Goal: Task Accomplishment & Management: Use online tool/utility

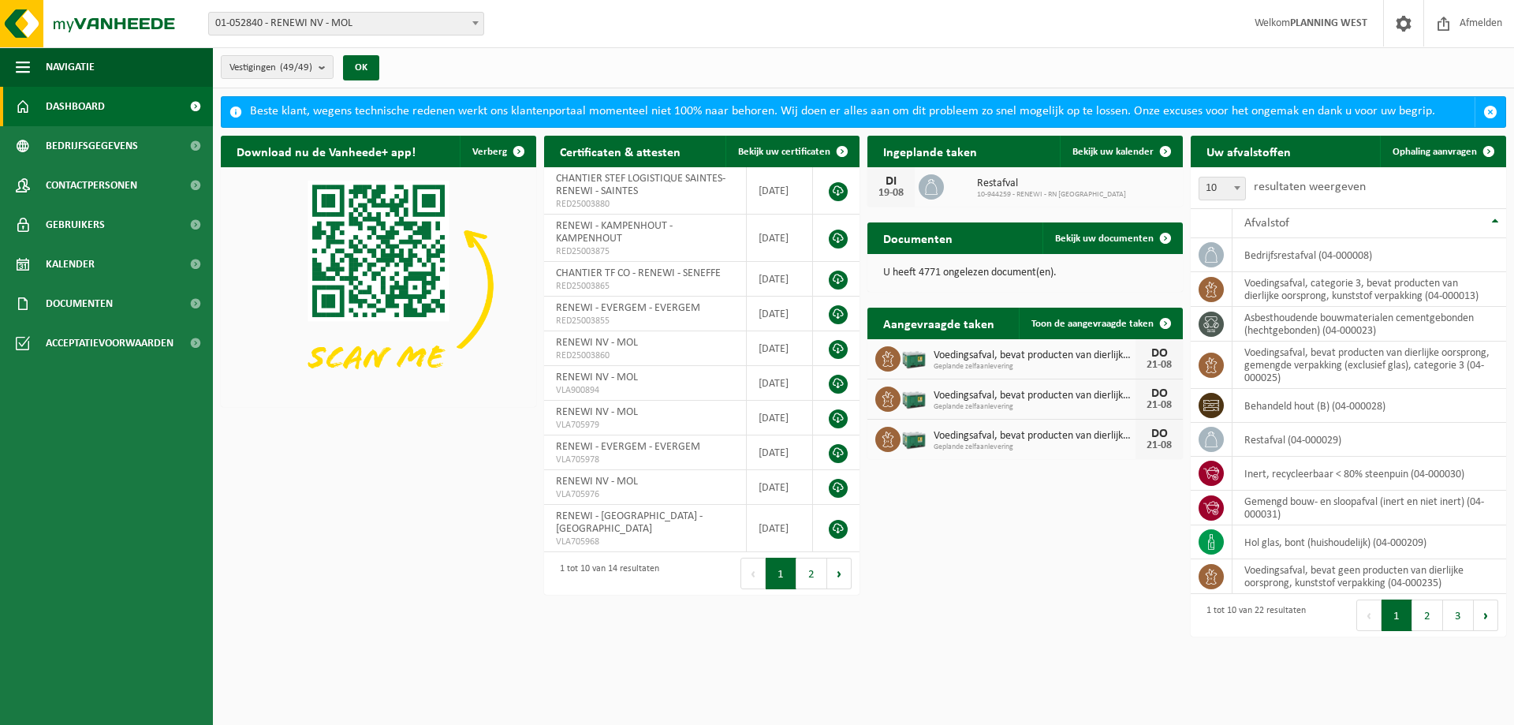
click at [427, 15] on span "01-052840 - RENEWI NV - MOL" at bounding box center [346, 24] width 274 height 22
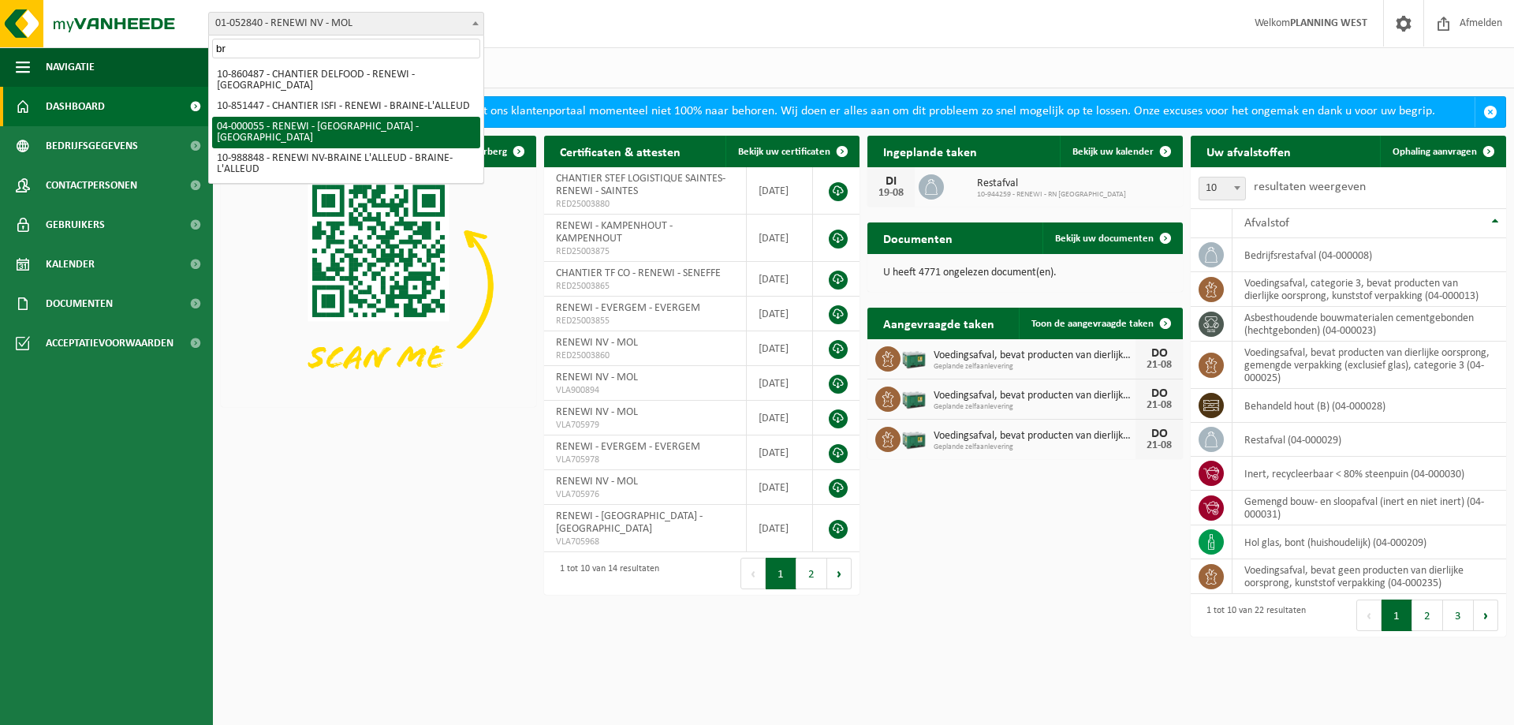
type input "br"
select select "2915"
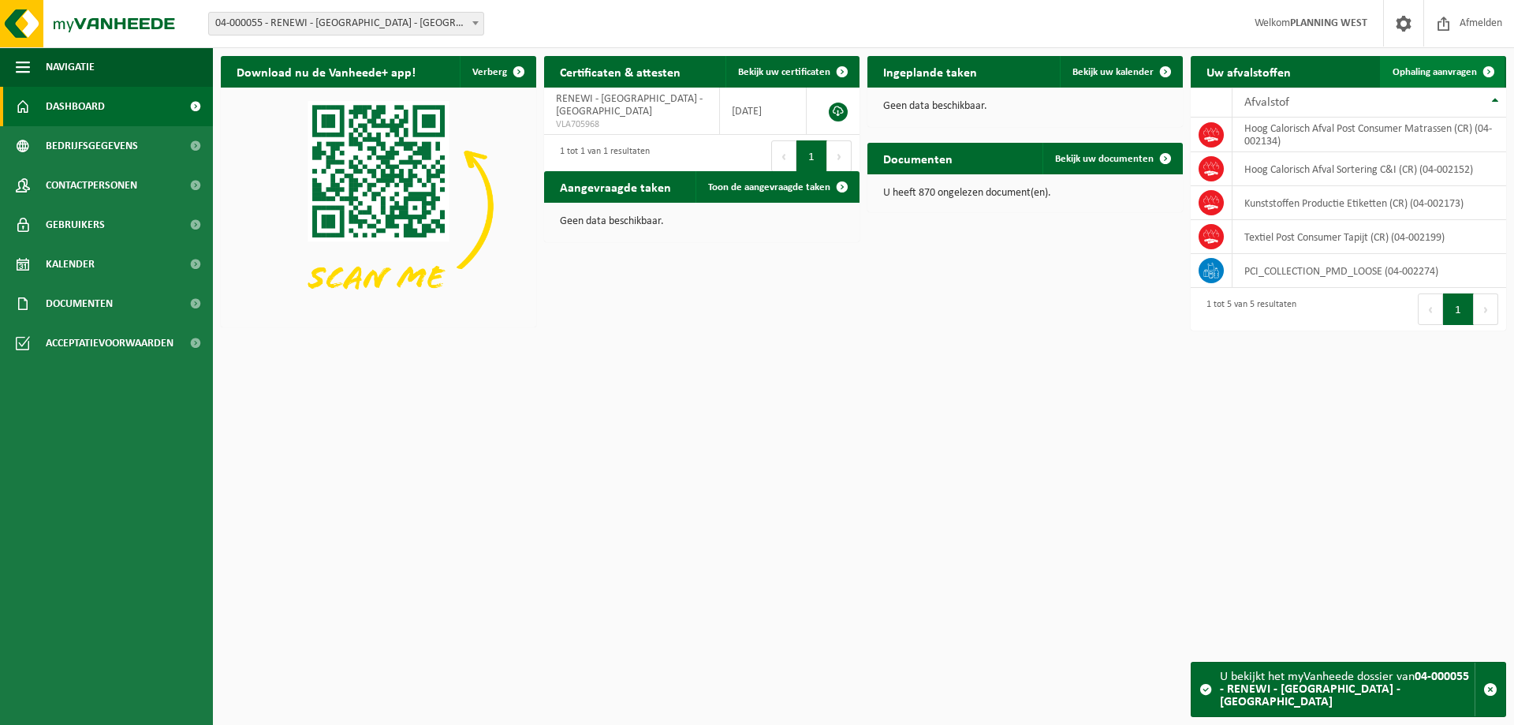
click at [1440, 72] on span "Ophaling aanvragen" at bounding box center [1435, 72] width 84 height 10
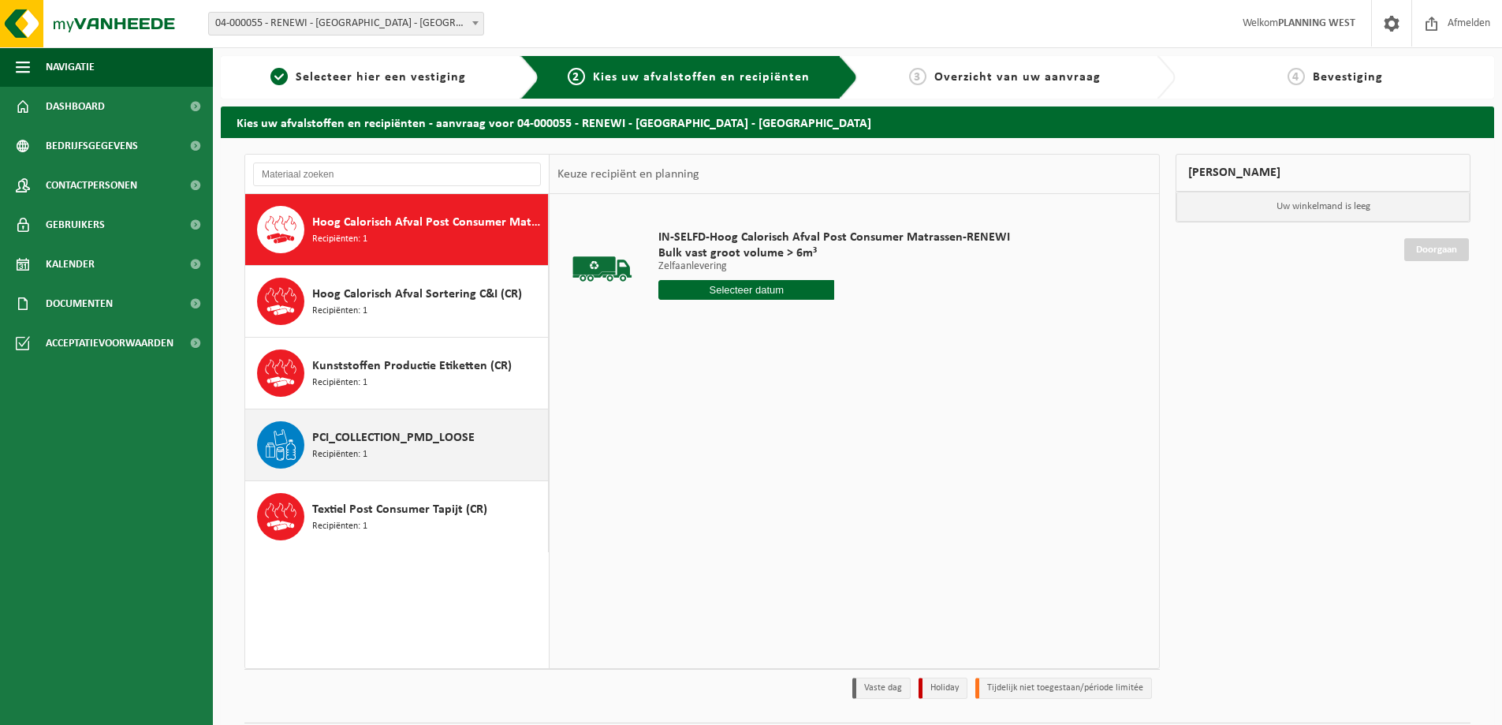
drag, startPoint x: 326, startPoint y: 436, endPoint x: 338, endPoint y: 442, distance: 12.7
click at [326, 436] on span "PCI_COLLECTION_PMD_LOOSE" at bounding box center [393, 437] width 162 height 19
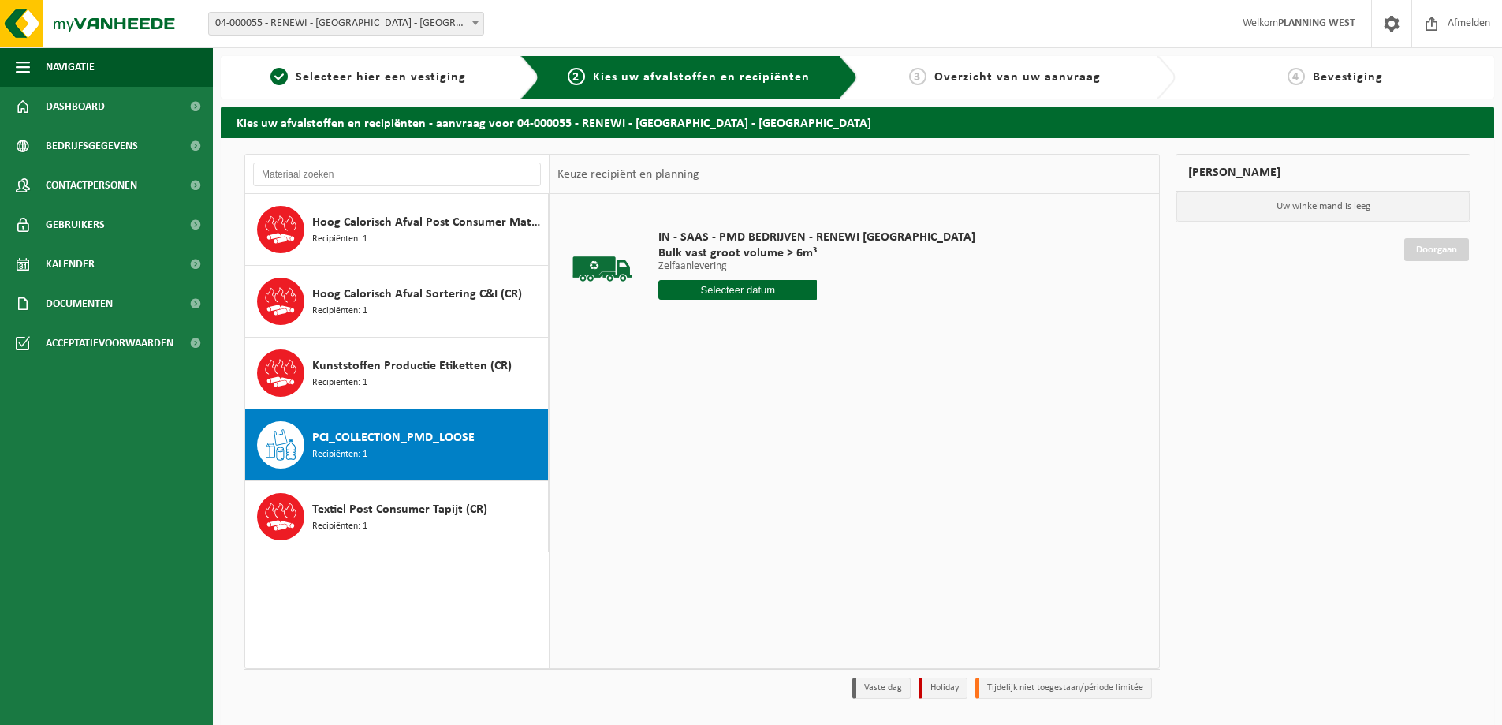
click at [743, 285] on input "text" at bounding box center [737, 290] width 159 height 20
click at [698, 457] on div "19" at bounding box center [701, 454] width 28 height 25
type input "Van 2025-08-19"
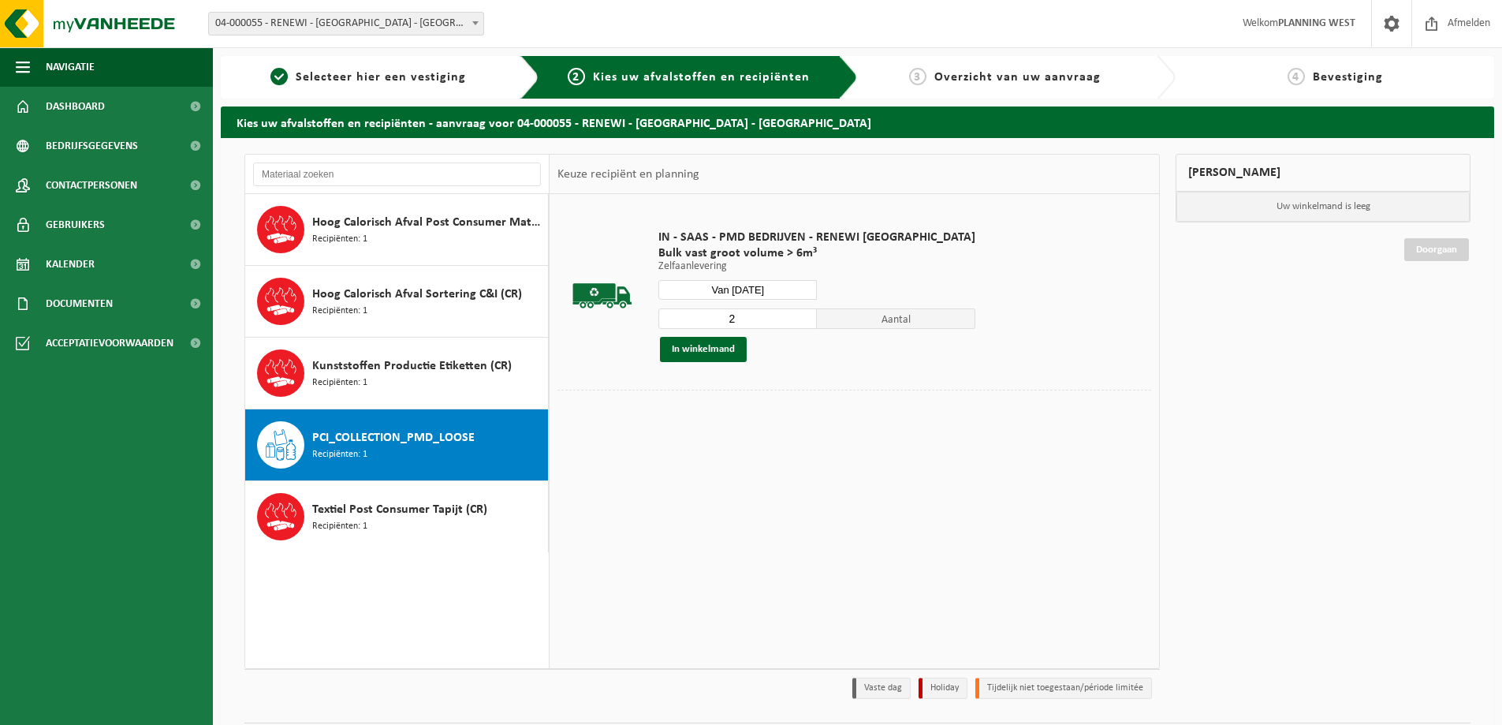
type input "2"
click at [774, 315] on input "2" at bounding box center [737, 318] width 159 height 21
click at [723, 349] on button "In winkelmand" at bounding box center [703, 349] width 87 height 25
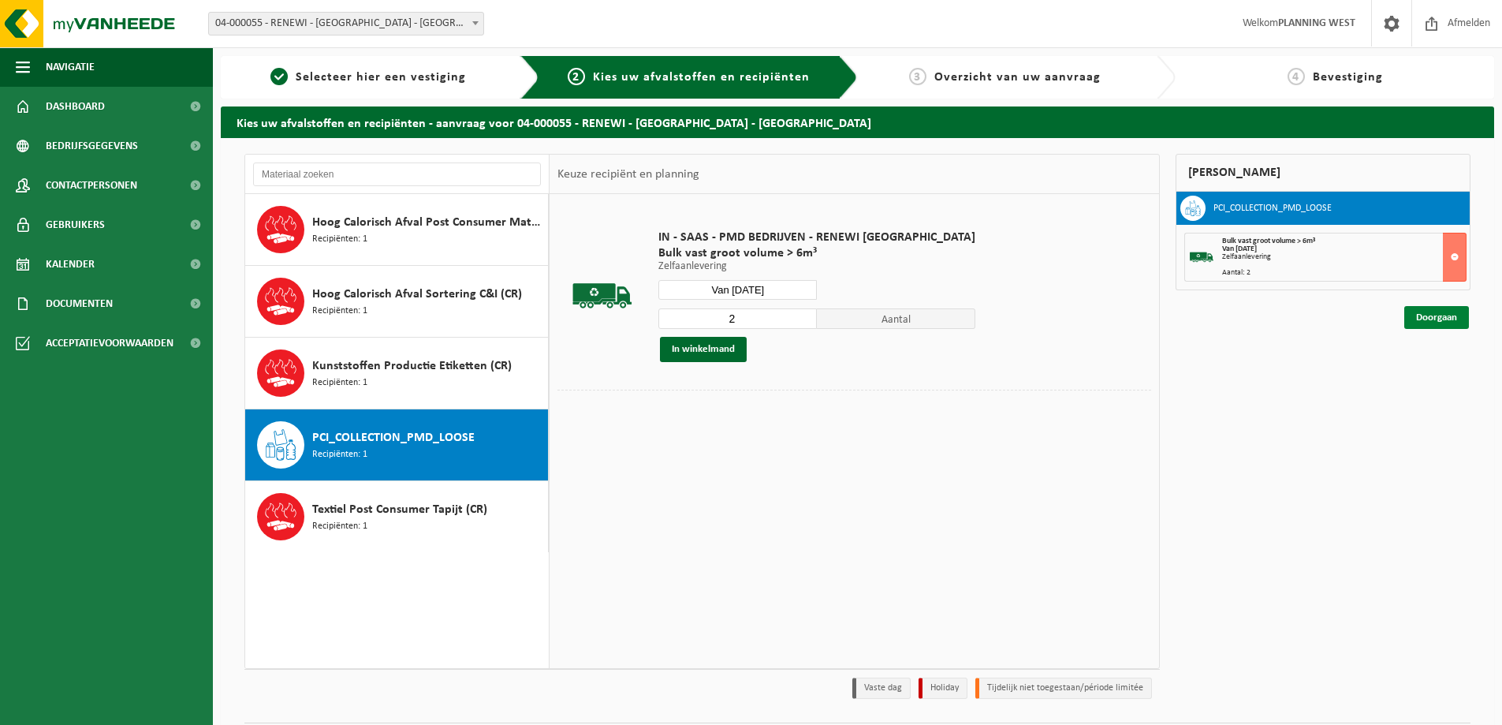
click at [1429, 314] on link "Doorgaan" at bounding box center [1436, 317] width 65 height 23
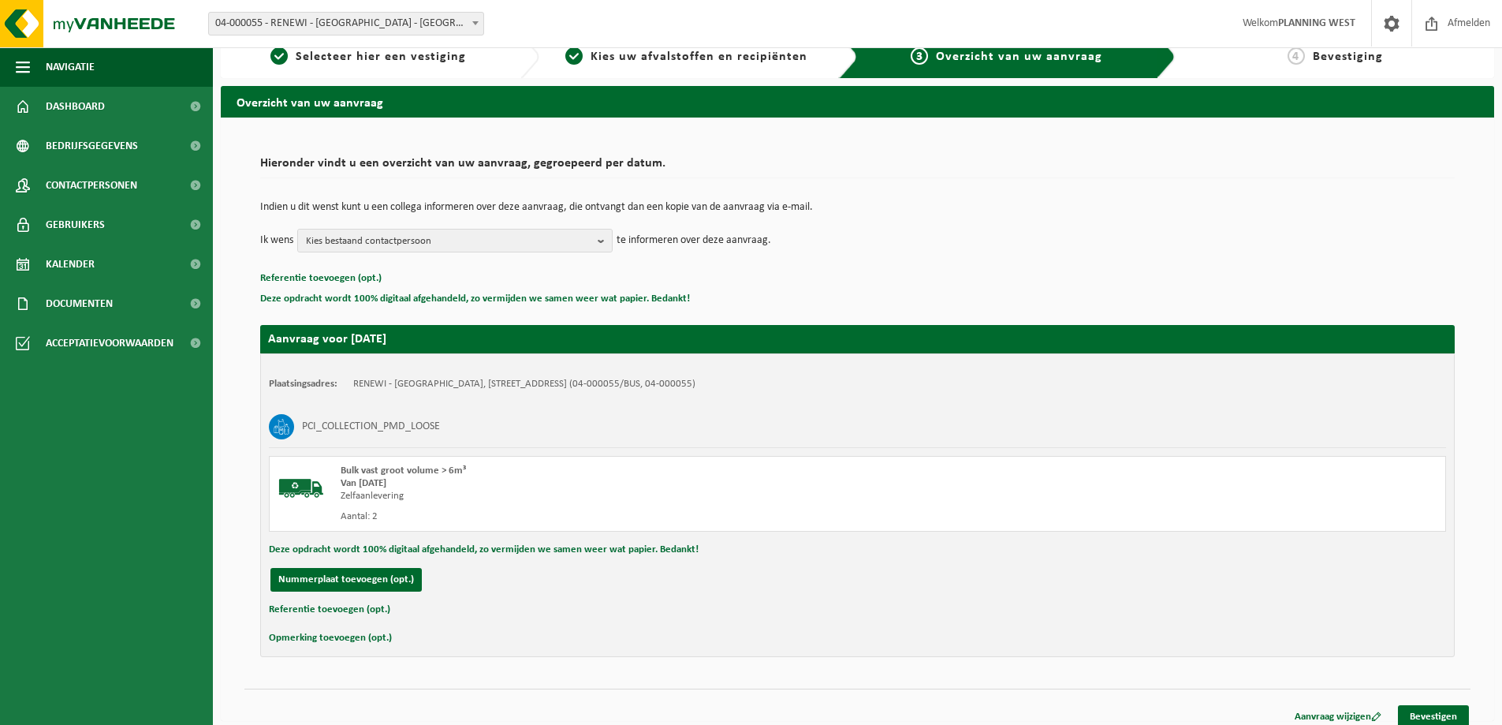
scroll to position [32, 0]
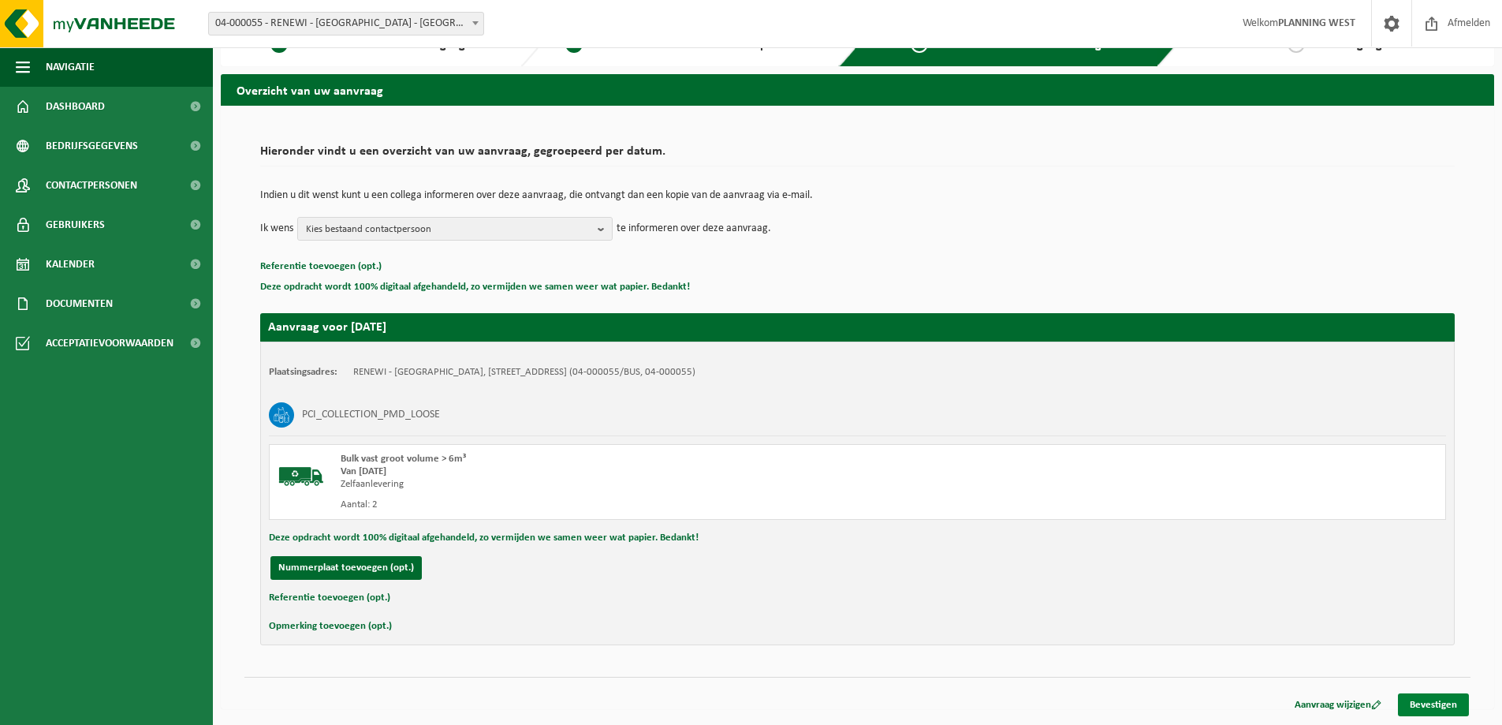
click at [1439, 702] on link "Bevestigen" at bounding box center [1433, 704] width 71 height 23
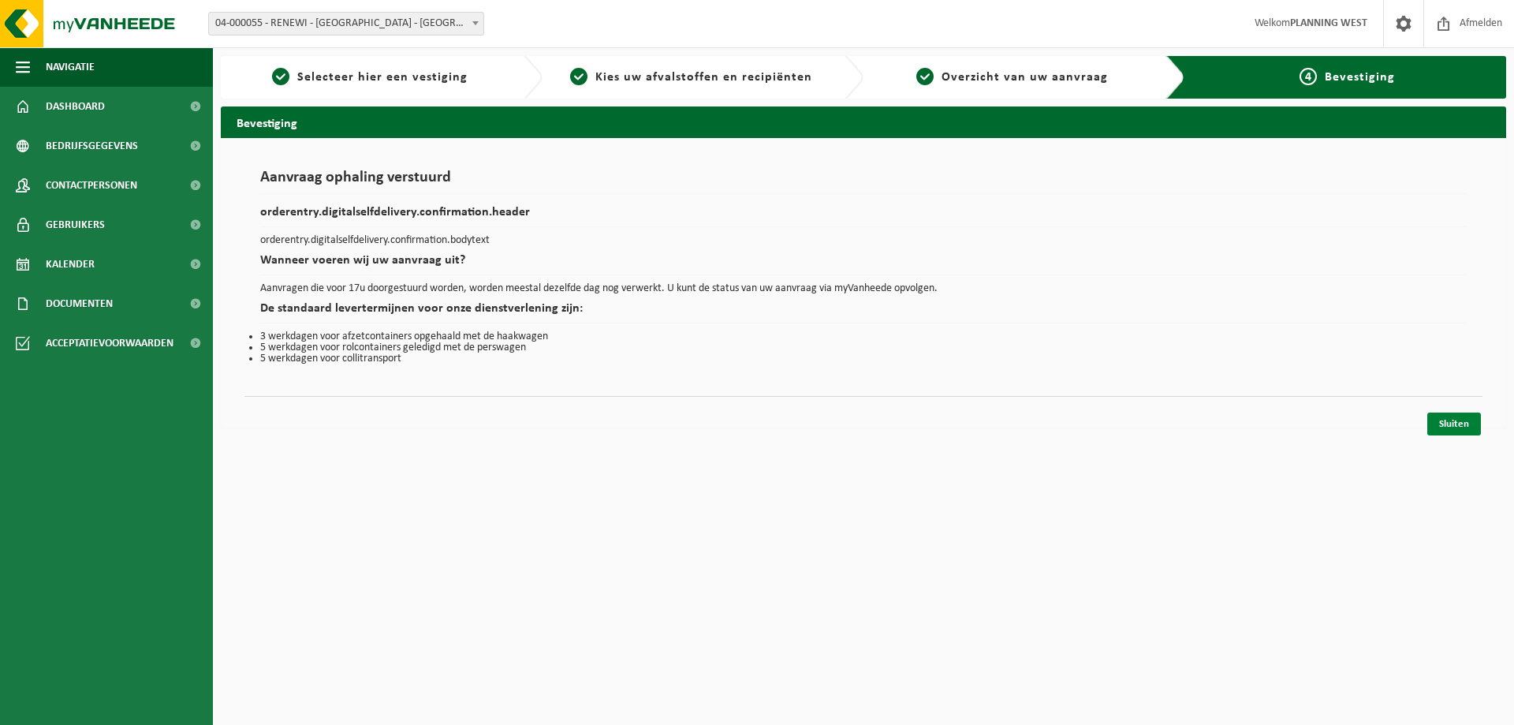
click at [1454, 422] on link "Sluiten" at bounding box center [1454, 423] width 54 height 23
